Goal: Transaction & Acquisition: Purchase product/service

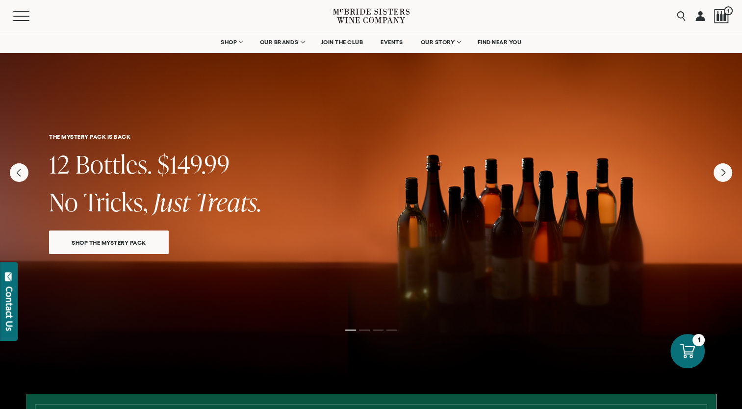
click at [136, 251] on link "SHOP THE MYSTERY PACK" at bounding box center [109, 242] width 120 height 24
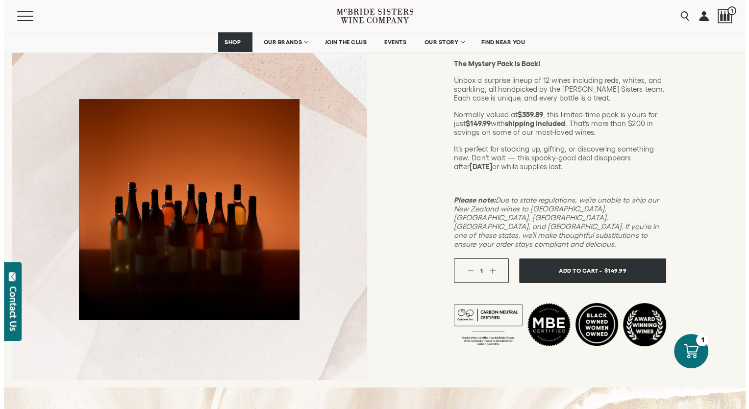
scroll to position [151, 0]
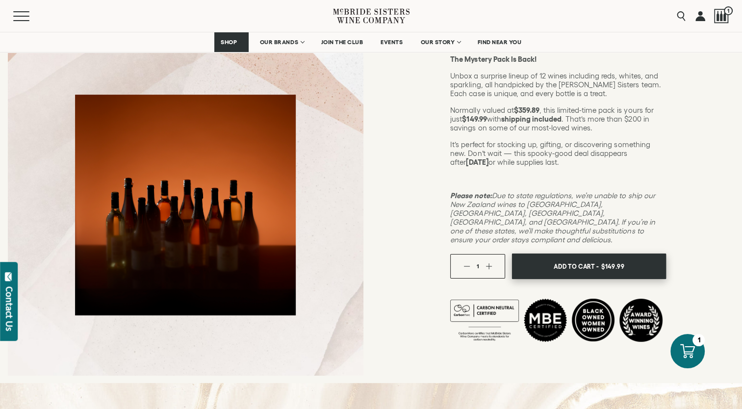
click at [602, 259] on span "$149.99" at bounding box center [613, 266] width 24 height 15
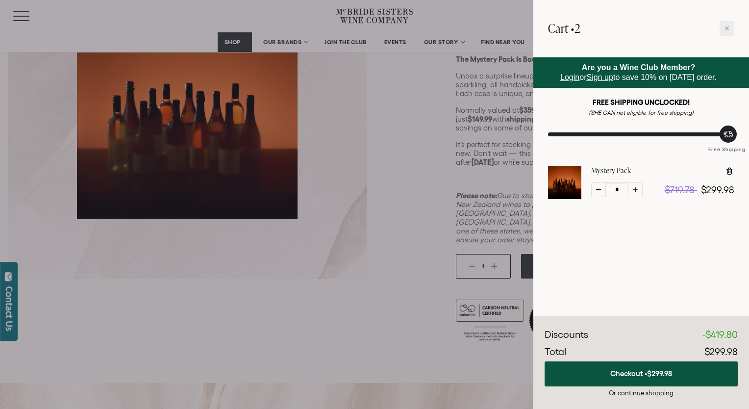
click at [597, 190] on div at bounding box center [598, 189] width 15 height 15
type input "*"
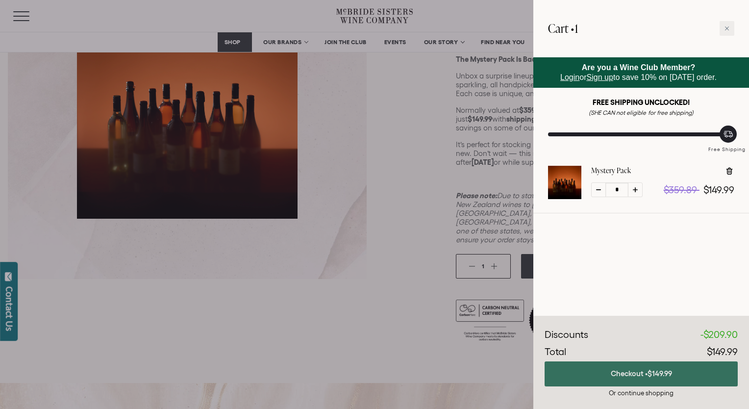
click at [583, 367] on button "Checkout • $149.99" at bounding box center [641, 373] width 193 height 25
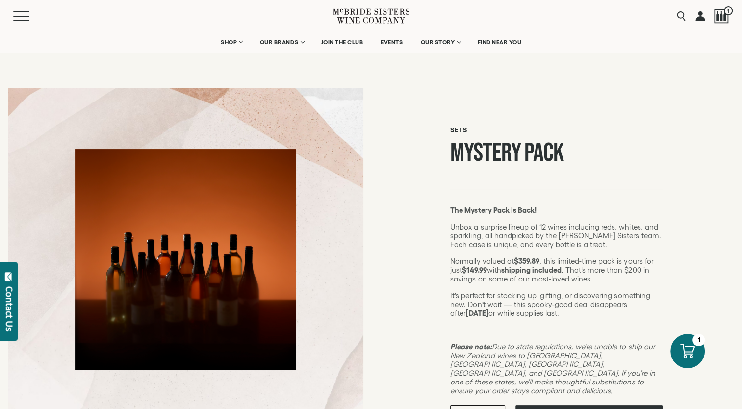
click at [699, 16] on link at bounding box center [700, 16] width 10 height 32
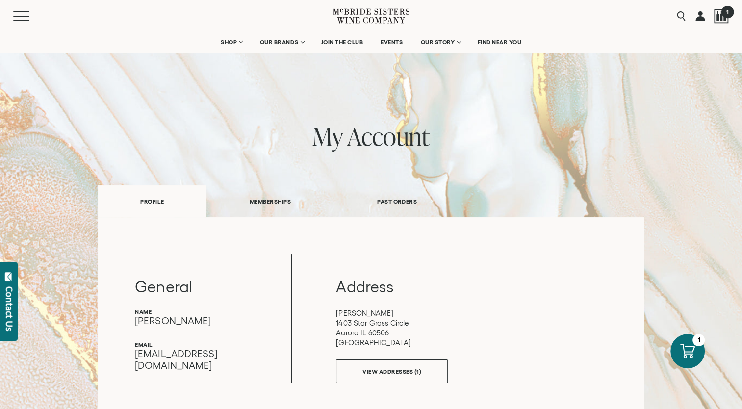
click at [721, 16] on div at bounding box center [721, 16] width 15 height 15
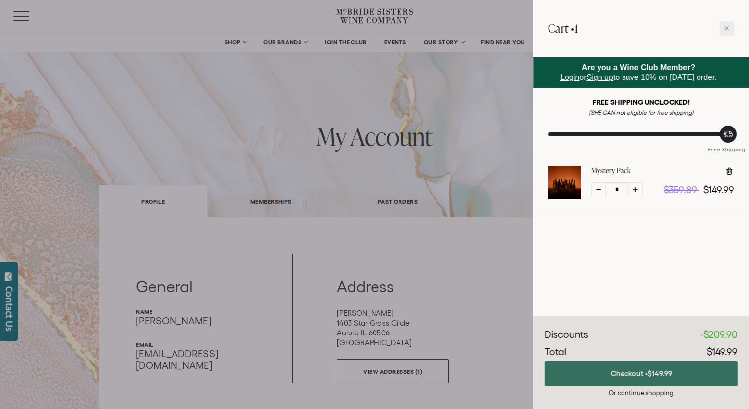
click at [589, 375] on button "Checkout • $149.99" at bounding box center [641, 373] width 193 height 25
